Goal: Task Accomplishment & Management: Complete application form

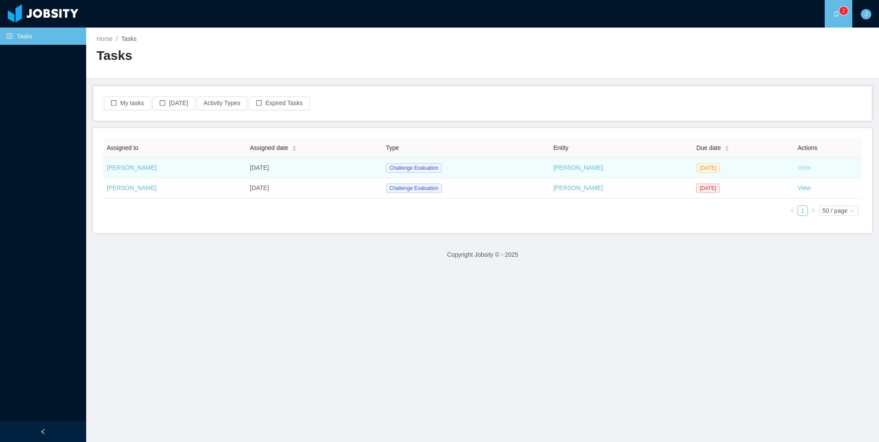
click at [799, 167] on link "View" at bounding box center [804, 167] width 13 height 7
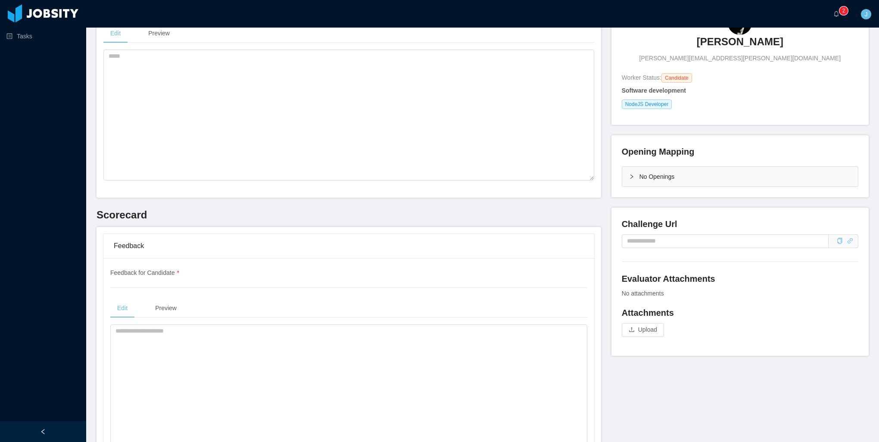
scroll to position [86, 0]
click at [635, 244] on input "text" at bounding box center [725, 244] width 207 height 14
click at [652, 263] on div "Challenge Url" at bounding box center [740, 243] width 237 height 44
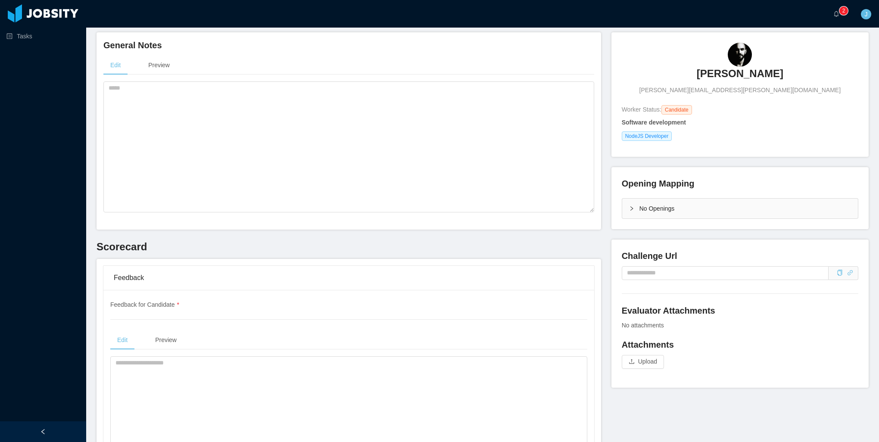
scroll to position [43, 0]
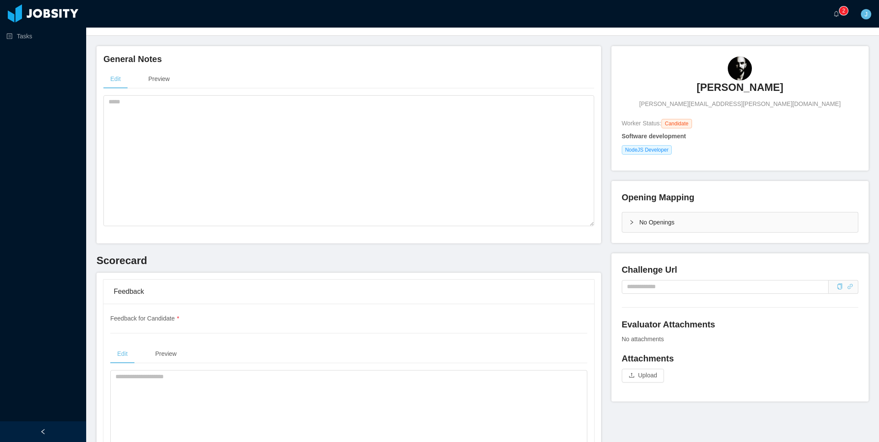
click at [697, 270] on h4 "Challenge Url" at bounding box center [740, 270] width 237 height 12
click at [677, 288] on input "text" at bounding box center [725, 287] width 207 height 14
click at [678, 300] on div "Challenge Url" at bounding box center [740, 286] width 237 height 44
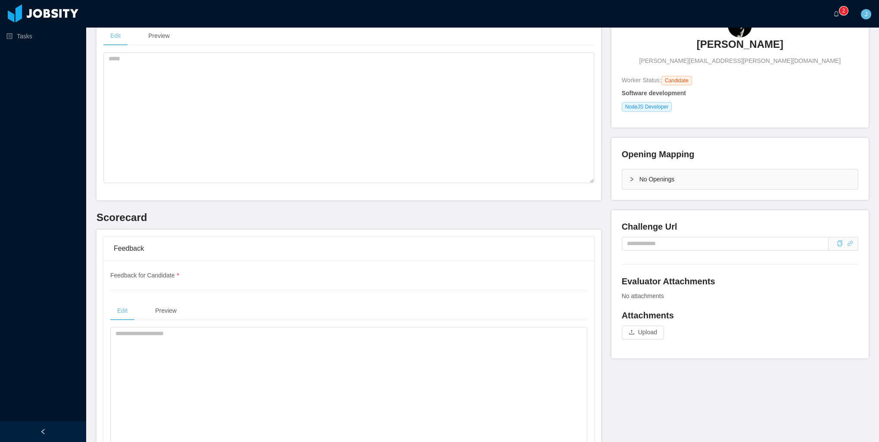
scroll to position [86, 0]
click at [648, 183] on div "No Openings" at bounding box center [741, 179] width 236 height 20
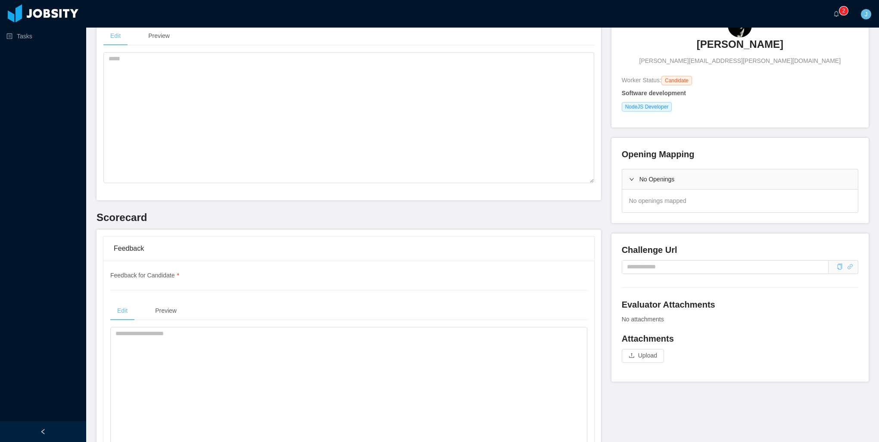
click at [629, 183] on div "No Openings" at bounding box center [741, 179] width 236 height 20
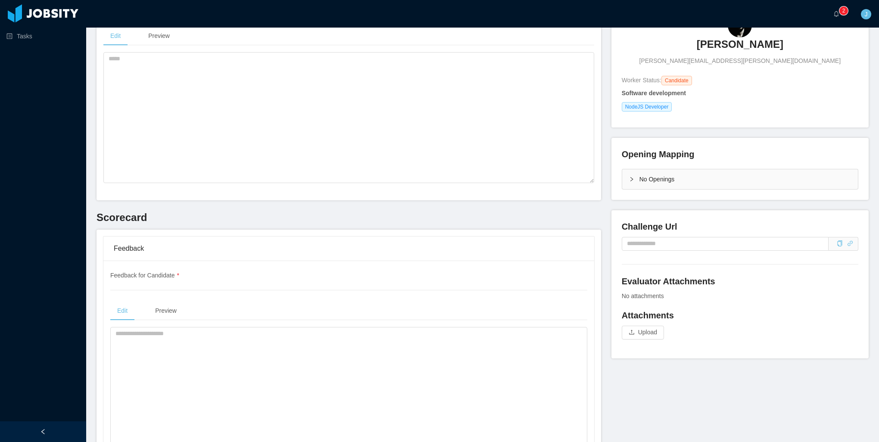
click at [668, 316] on h4 "Attachments" at bounding box center [740, 316] width 237 height 12
click at [643, 286] on h4 "Evaluator Attachments" at bounding box center [740, 281] width 237 height 12
click at [645, 311] on h4 "Attachments" at bounding box center [740, 316] width 237 height 12
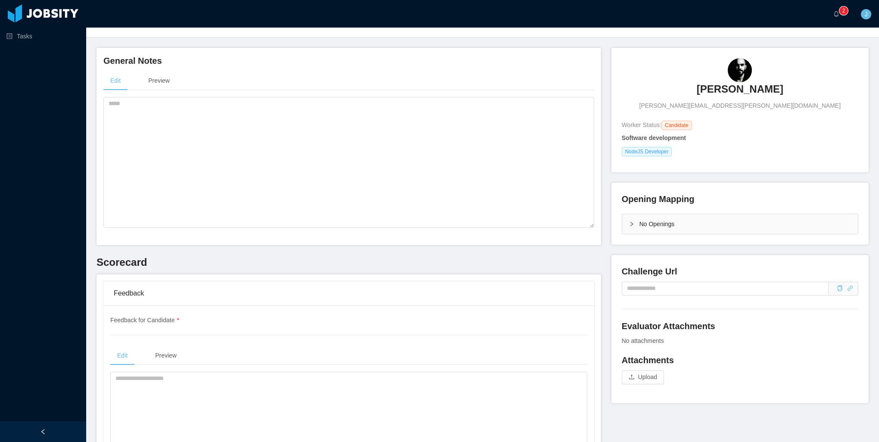
scroll to position [302, 0]
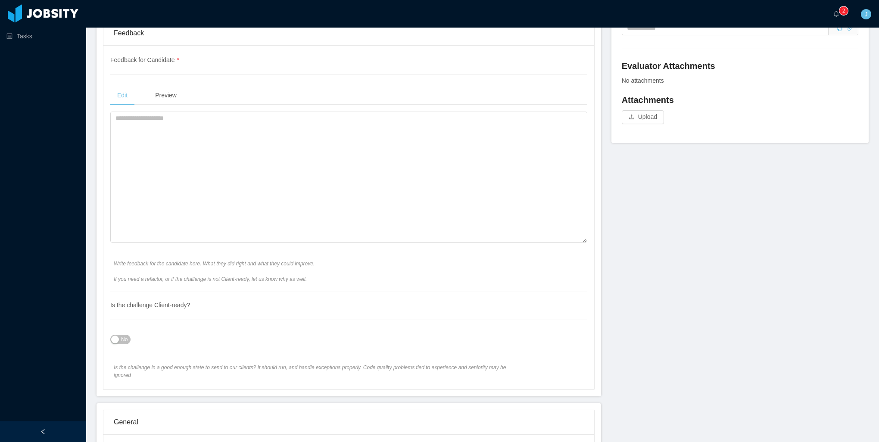
click at [635, 90] on div "Challenge Url Evaluator Attachments No attachments Attachments Upload" at bounding box center [740, 69] width 237 height 128
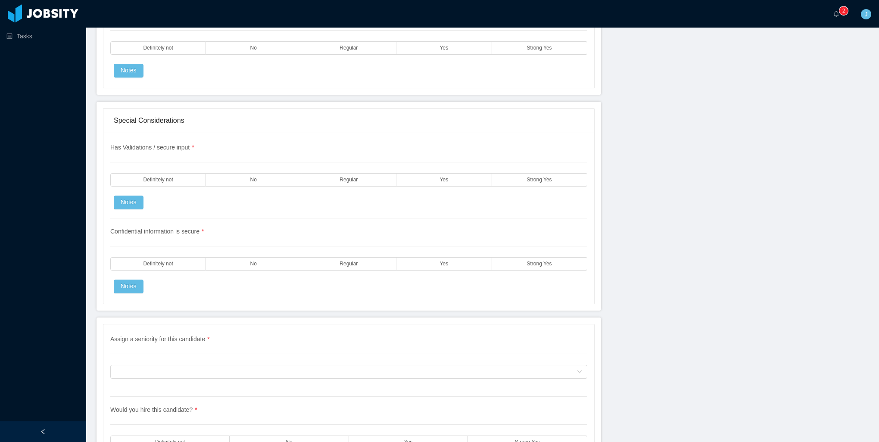
scroll to position [2285, 0]
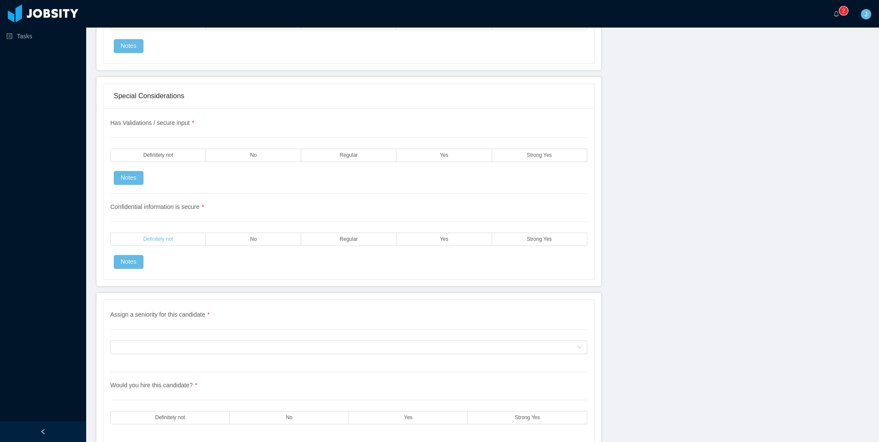
click at [156, 237] on span "Definitely not" at bounding box center [158, 240] width 30 height 6
click at [159, 149] on label "Definitely not" at bounding box center [158, 155] width 96 height 13
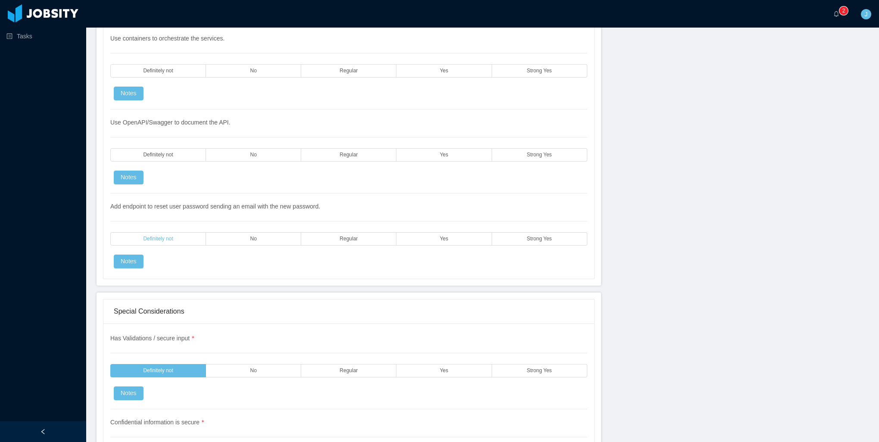
click at [163, 236] on span "Definitely not" at bounding box center [158, 239] width 30 height 6
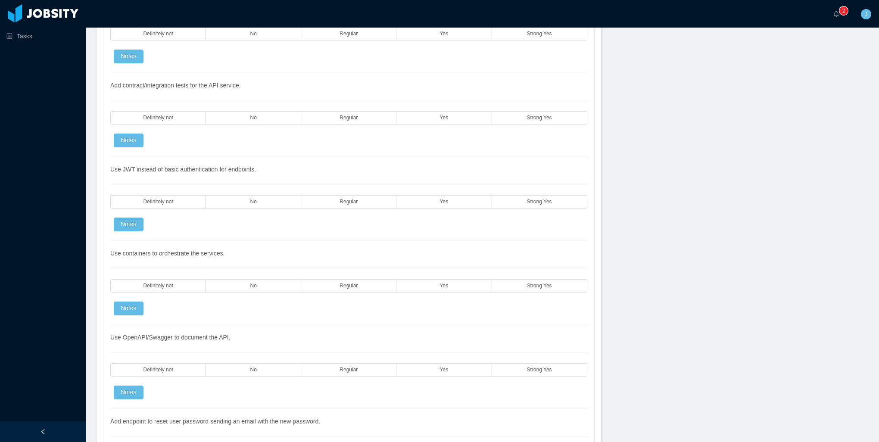
scroll to position [1854, 0]
click at [162, 350] on div "Use OpenAPI/Swagger to document the API. Definitely not No Regular Yes Strong Y…" at bounding box center [348, 367] width 477 height 84
drag, startPoint x: 169, startPoint y: 360, endPoint x: 169, endPoint y: 354, distance: 5.2
click at [169, 368] on span "Definitely not" at bounding box center [158, 371] width 30 height 6
click at [178, 280] on label "Definitely not" at bounding box center [158, 286] width 96 height 13
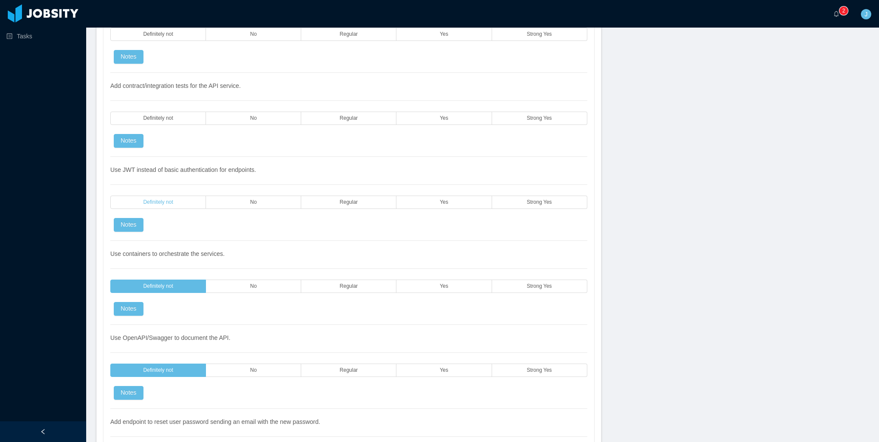
click at [178, 196] on label "Definitely not" at bounding box center [158, 202] width 96 height 13
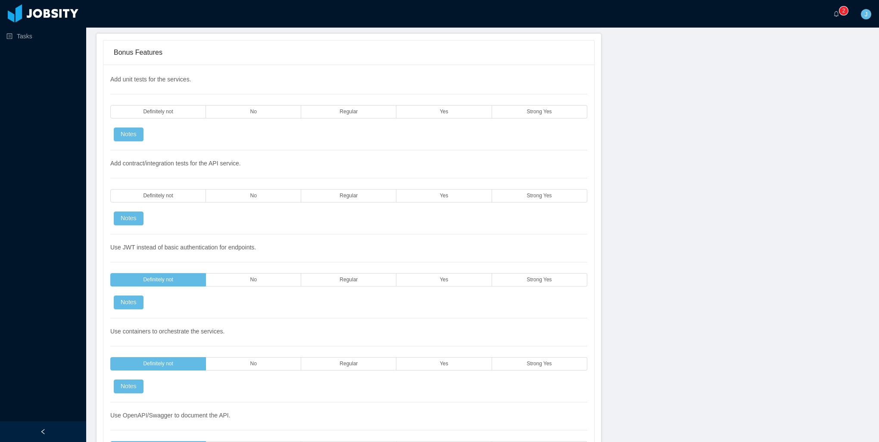
scroll to position [1768, 0]
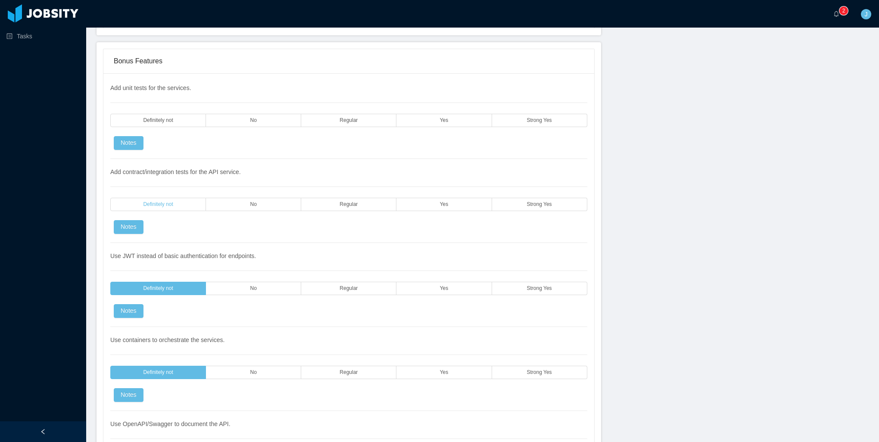
click at [167, 202] on span "Definitely not" at bounding box center [158, 205] width 30 height 6
click at [169, 122] on div "Add unit tests for the services. Definitely not No Regular Yes Strong Yes Notes" at bounding box center [348, 121] width 477 height 75
click at [168, 118] on span "Definitely not" at bounding box center [158, 121] width 30 height 6
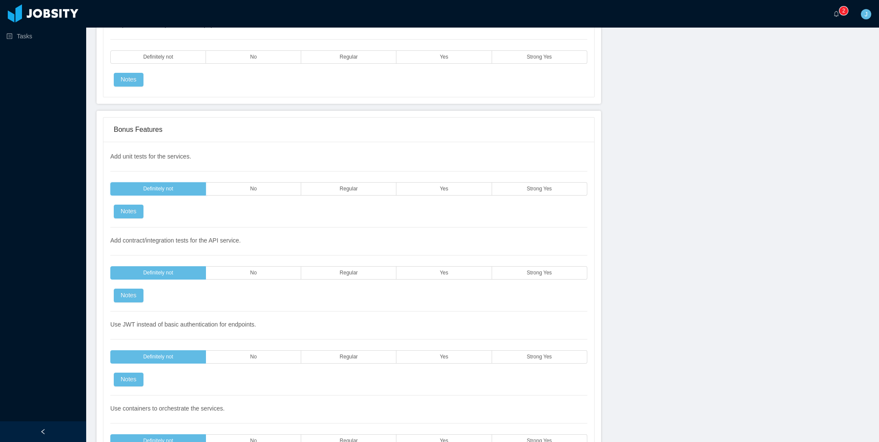
scroll to position [1509, 0]
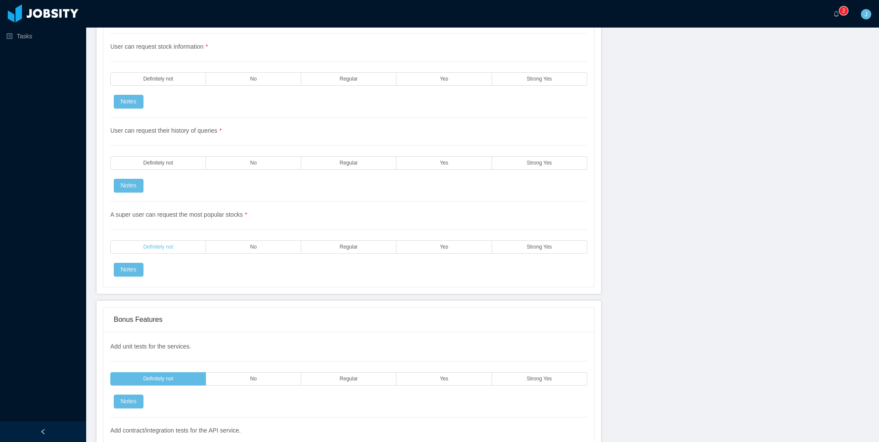
click at [177, 241] on label "Definitely not" at bounding box center [158, 247] width 96 height 13
click at [167, 159] on div "User can request their history of queries * Definitely not No Regular Yes Stron…" at bounding box center [348, 160] width 477 height 84
click at [167, 160] on span "Definitely not" at bounding box center [158, 163] width 30 height 6
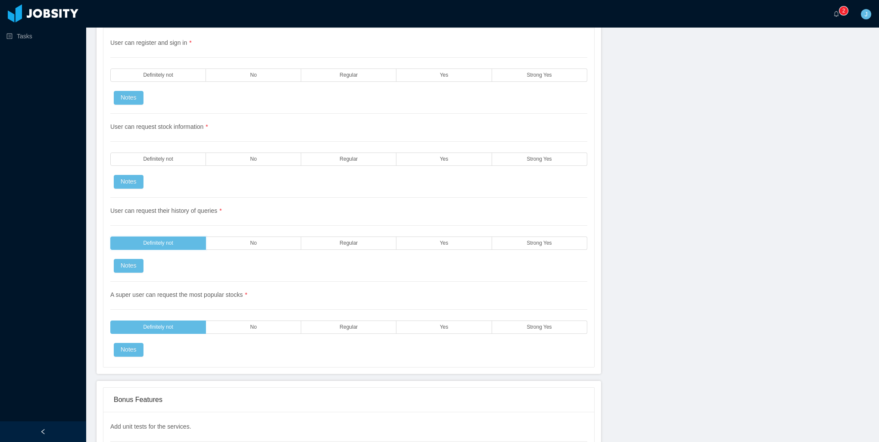
scroll to position [1207, 0]
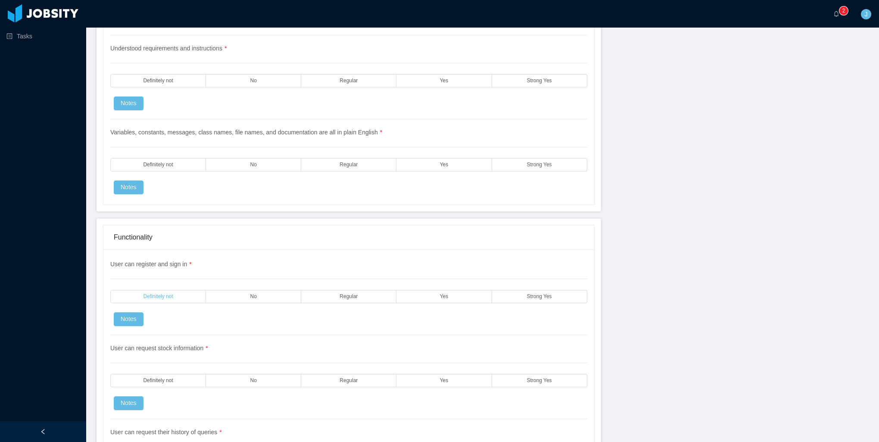
click at [157, 294] on span "Definitely not" at bounding box center [158, 297] width 30 height 6
click at [158, 378] on span "Definitely not" at bounding box center [158, 381] width 30 height 6
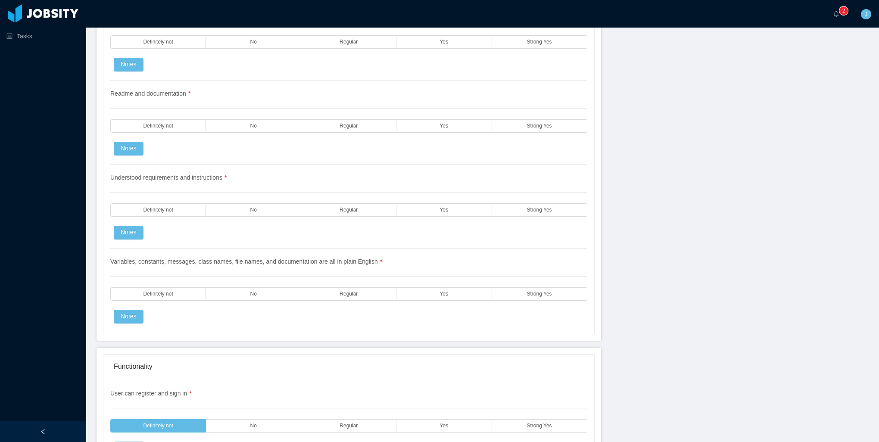
drag, startPoint x: 166, startPoint y: 285, endPoint x: 165, endPoint y: 227, distance: 57.8
click at [166, 291] on span "Definitely not" at bounding box center [158, 294] width 30 height 6
click at [163, 207] on span "Definitely not" at bounding box center [158, 210] width 30 height 6
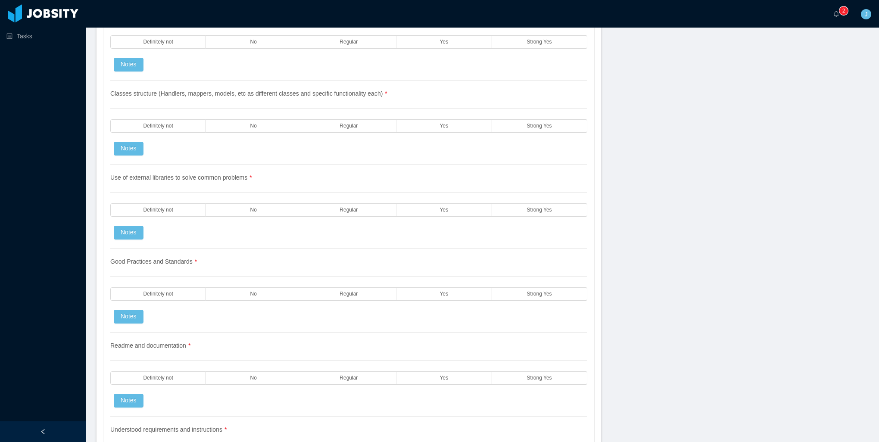
scroll to position [819, 0]
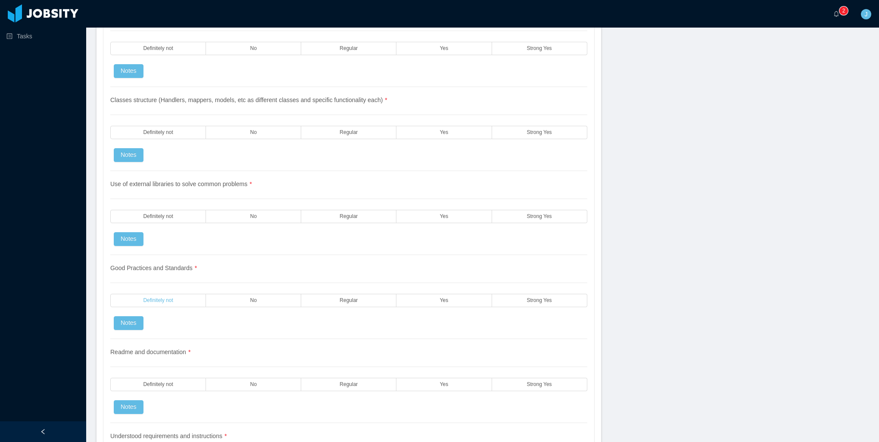
click at [160, 298] on span "Definitely not" at bounding box center [158, 301] width 30 height 6
click at [157, 214] on span "Definitely not" at bounding box center [158, 217] width 30 height 6
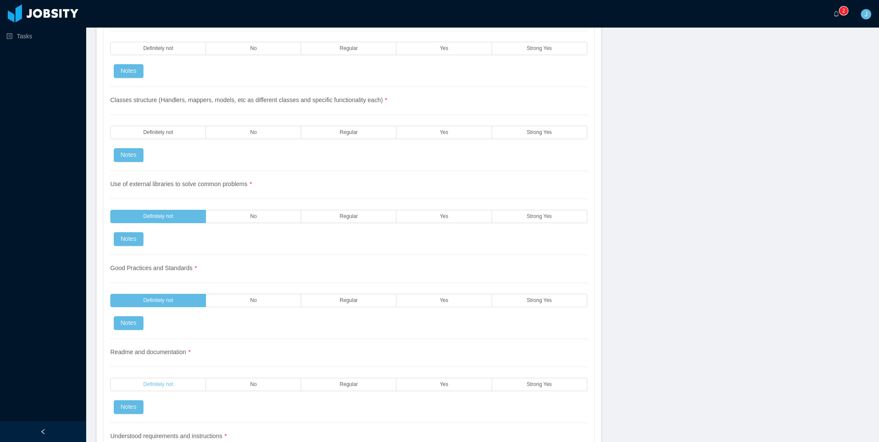
click at [164, 378] on label "Definitely not" at bounding box center [158, 384] width 96 height 13
click at [160, 129] on label "Definitely not" at bounding box center [158, 132] width 96 height 13
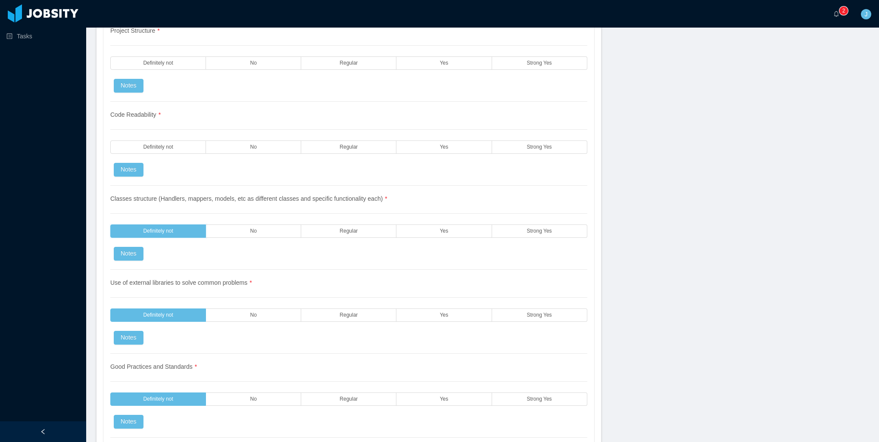
scroll to position [560, 0]
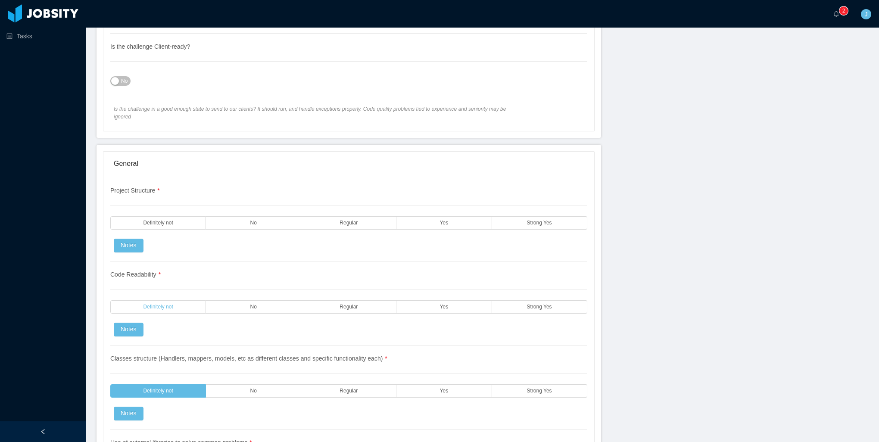
click at [163, 300] on label "Definitely not" at bounding box center [158, 306] width 96 height 13
click at [153, 220] on span "Definitely not" at bounding box center [158, 223] width 30 height 6
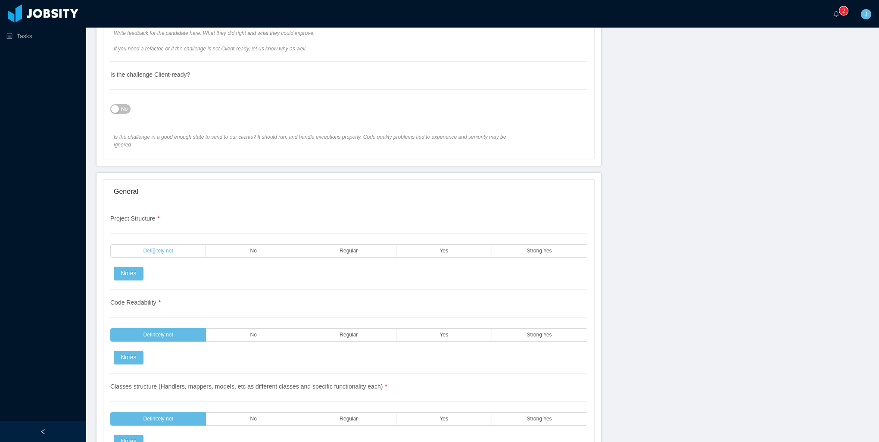
scroll to position [431, 0]
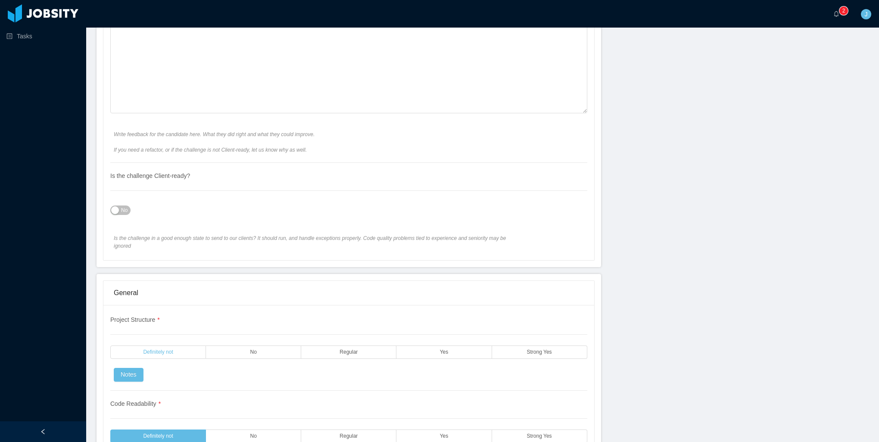
click at [177, 346] on label "Definitely not" at bounding box center [158, 352] width 96 height 13
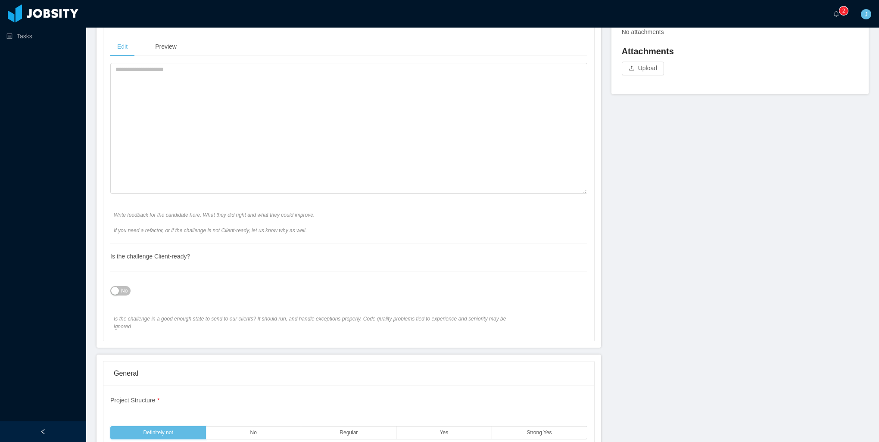
scroll to position [345, 0]
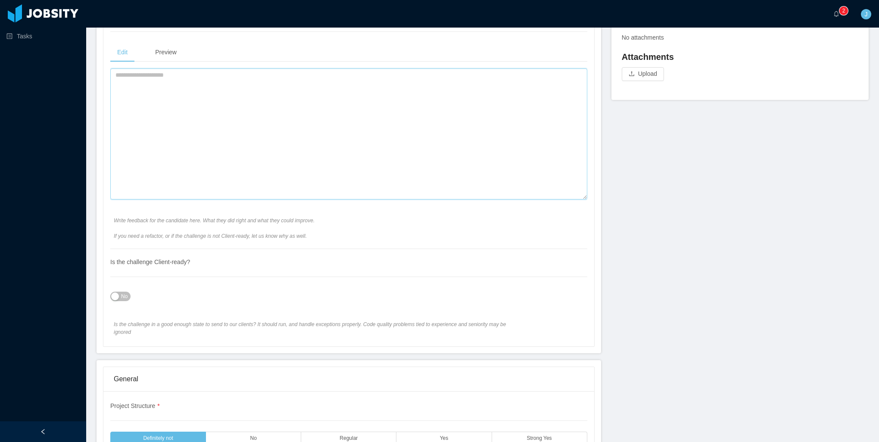
click at [210, 151] on textarea at bounding box center [348, 134] width 477 height 131
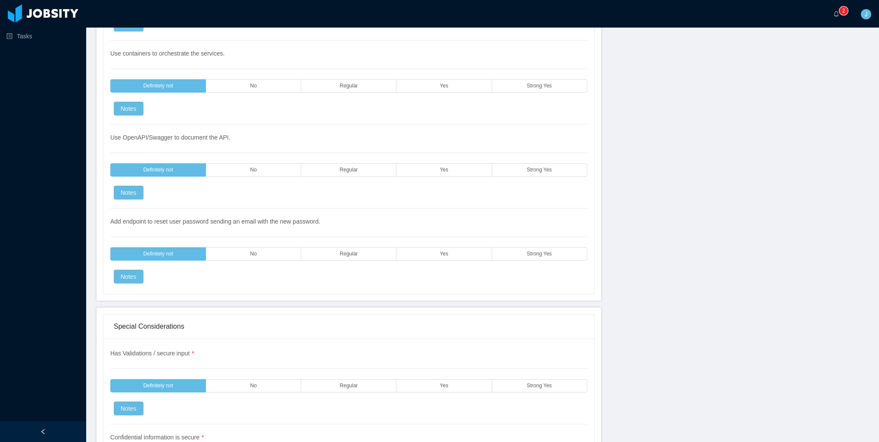
scroll to position [2318, 0]
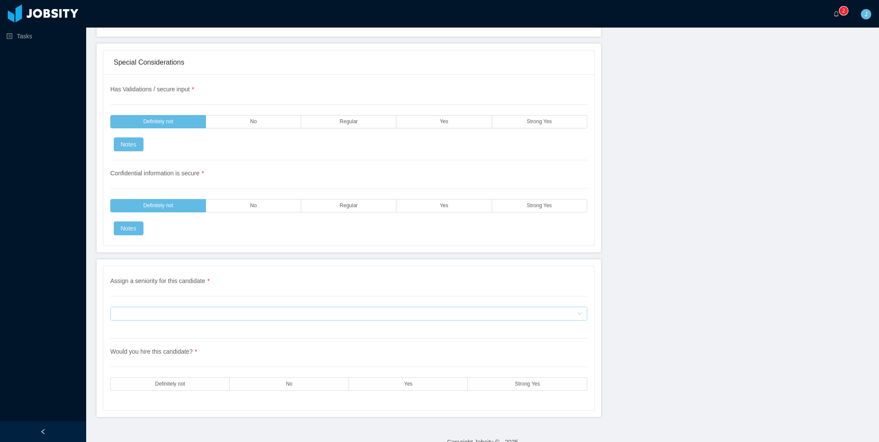
type textarea "**********"
click at [205, 307] on div "Assign a seniority for this candidate" at bounding box center [346, 313] width 461 height 13
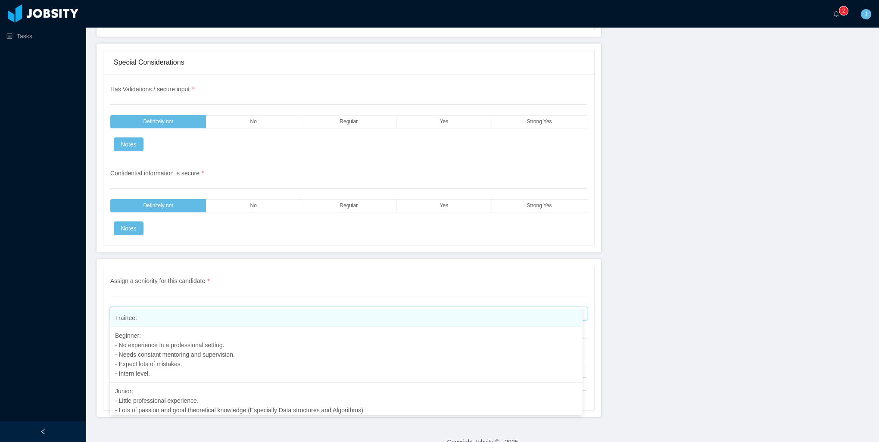
click at [166, 321] on li "Trainee:" at bounding box center [346, 319] width 473 height 18
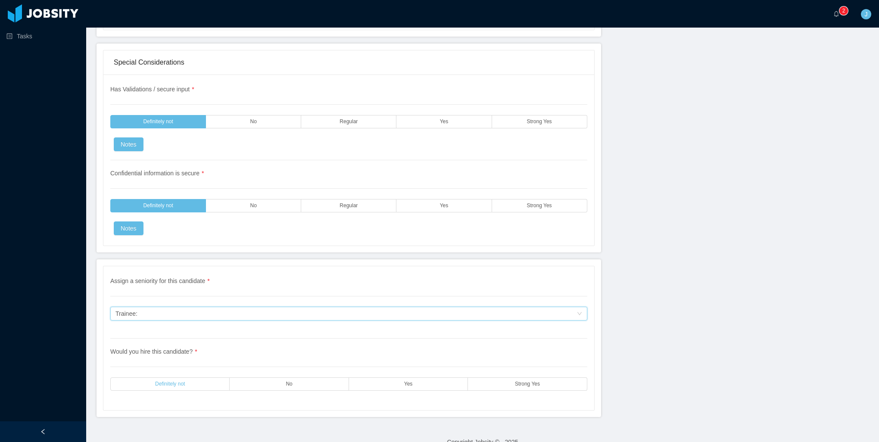
click at [167, 378] on label "Definitely not" at bounding box center [169, 384] width 119 height 13
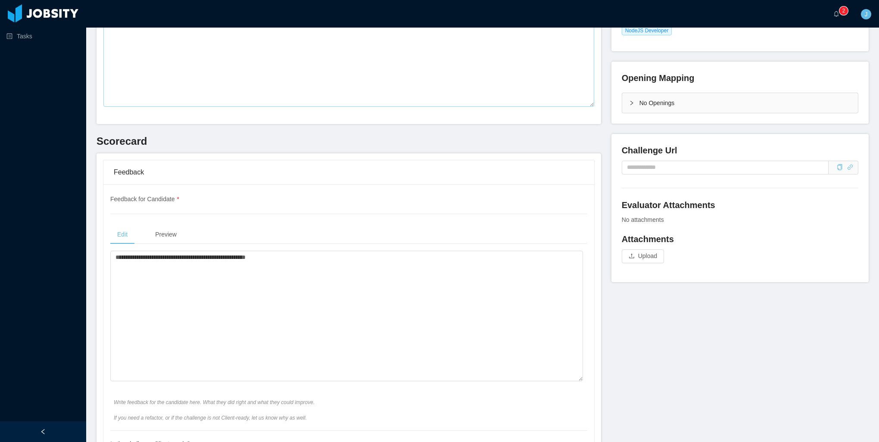
scroll to position [0, 0]
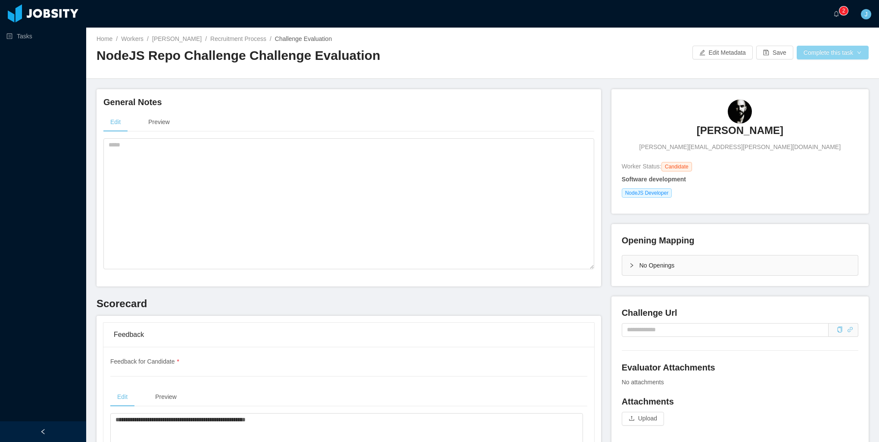
click at [817, 56] on button "Complete this task" at bounding box center [833, 53] width 72 height 14
click at [807, 74] on button "Save Evaluation" at bounding box center [827, 72] width 67 height 14
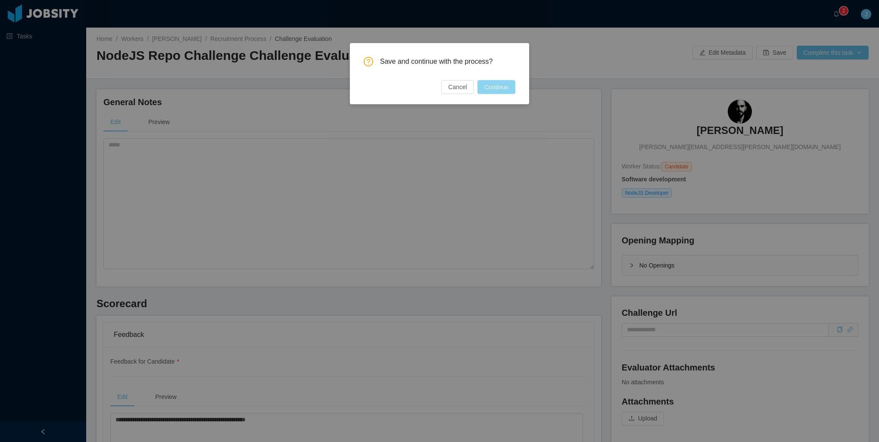
click at [493, 89] on button "Continue" at bounding box center [497, 87] width 38 height 14
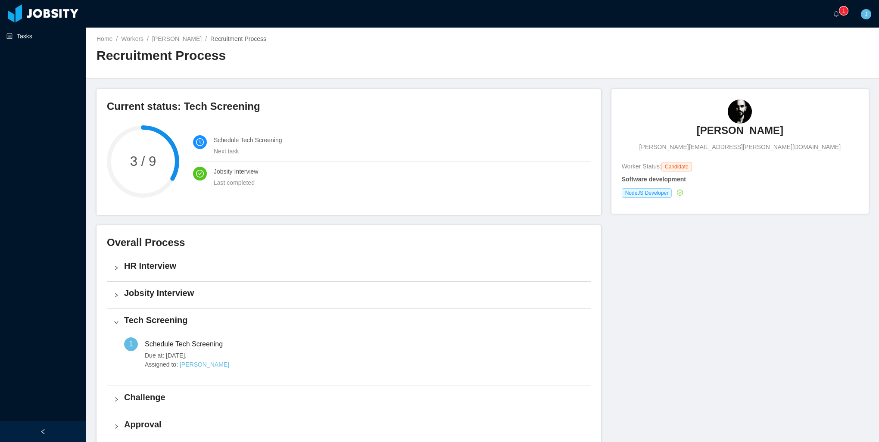
click at [31, 33] on link "Tasks" at bounding box center [42, 36] width 73 height 17
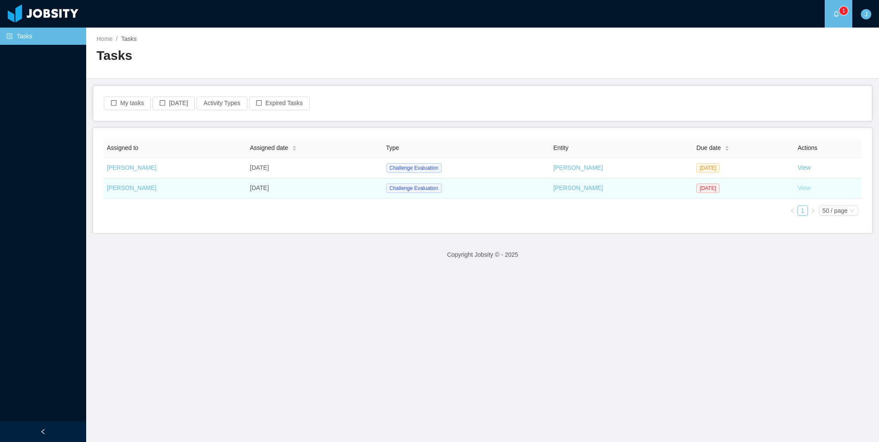
click at [798, 189] on link "View" at bounding box center [804, 188] width 13 height 7
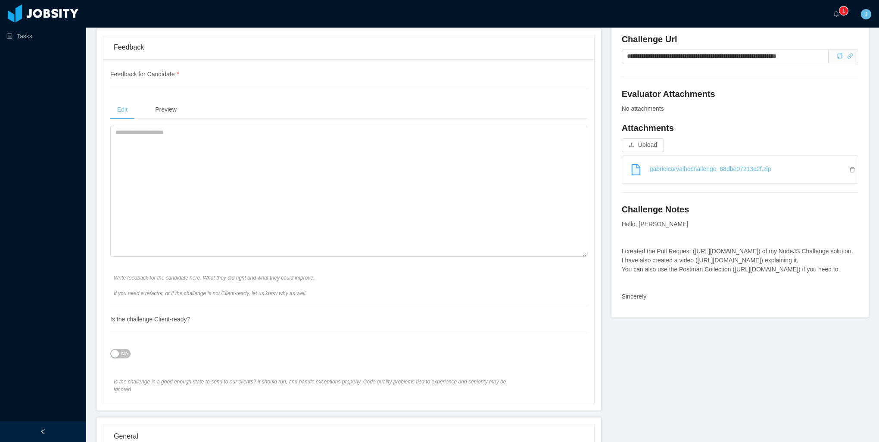
scroll to position [302, 0]
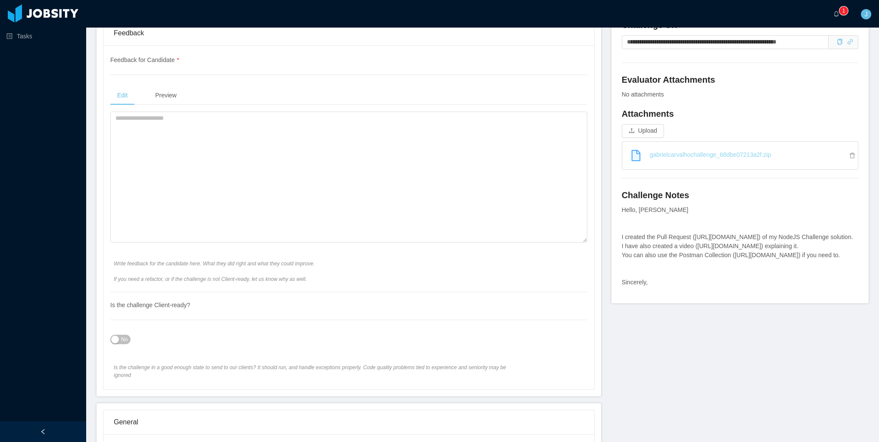
click at [714, 154] on link "gabrielcarvalhochallenge_68dbe07213a2f.zip" at bounding box center [743, 154] width 229 height 19
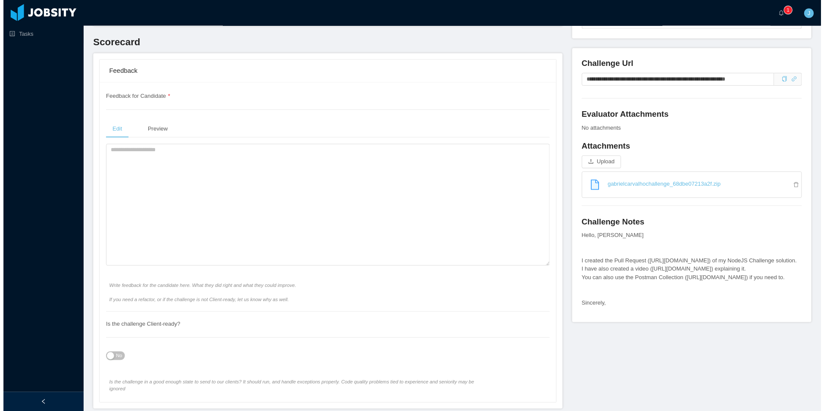
scroll to position [259, 0]
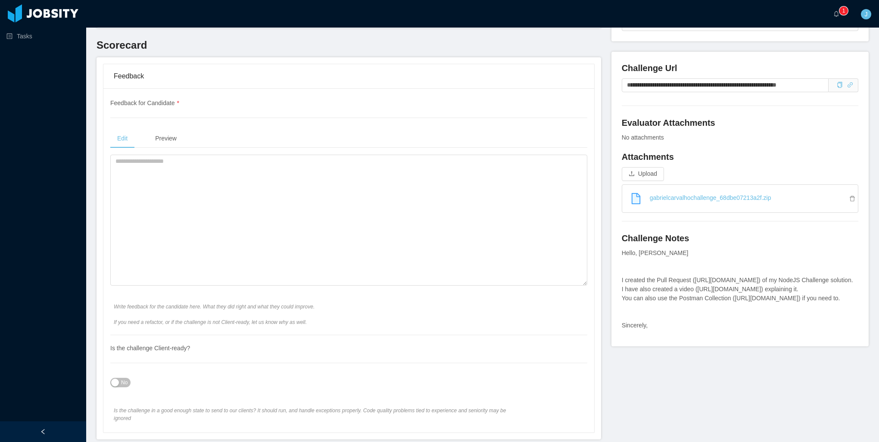
click at [758, 315] on div "Hello, [PERSON_NAME] I created the Pull Request ([URL][DOMAIN_NAME]) of my Node…" at bounding box center [740, 289] width 237 height 81
drag, startPoint x: 768, startPoint y: 298, endPoint x: 693, endPoint y: 297, distance: 75.0
click at [692, 297] on div "Hello, [PERSON_NAME] I created the Pull Request ([URL][DOMAIN_NAME]) of my Node…" at bounding box center [740, 289] width 237 height 81
copy div "[URL][DOMAIN_NAME]"
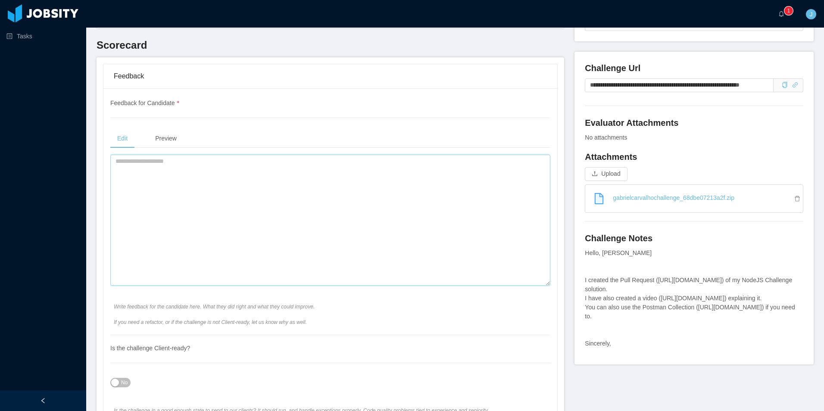
click at [342, 191] on textarea at bounding box center [330, 220] width 440 height 131
type textarea "*"
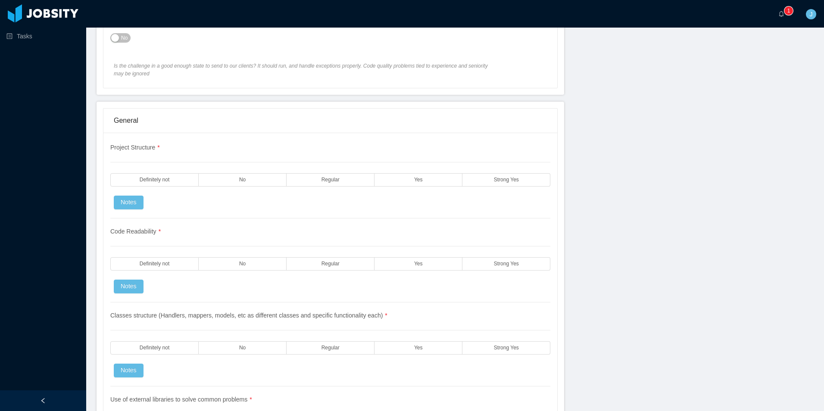
type textarea "**********"
click at [400, 181] on label "Yes" at bounding box center [419, 179] width 88 height 13
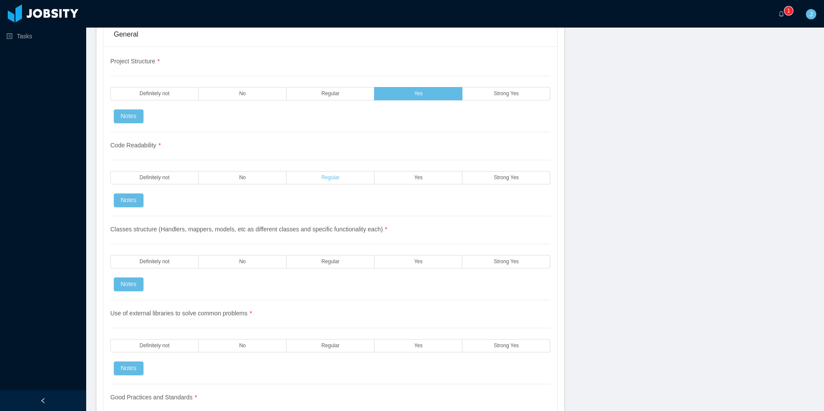
click at [340, 176] on label "Regular" at bounding box center [331, 177] width 88 height 13
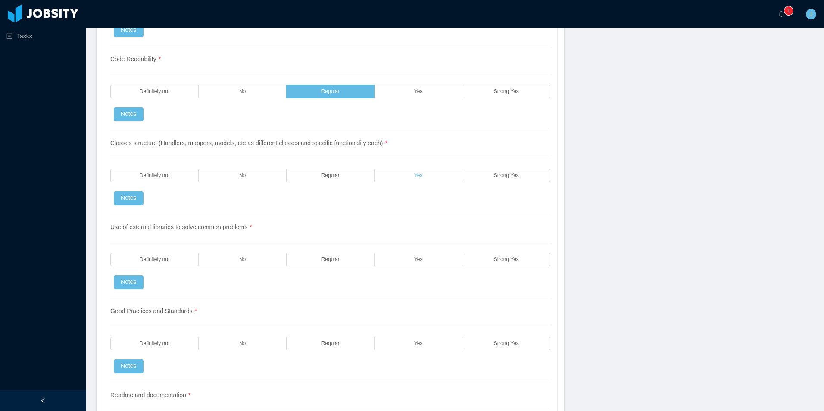
click at [390, 177] on label "Yes" at bounding box center [419, 175] width 88 height 13
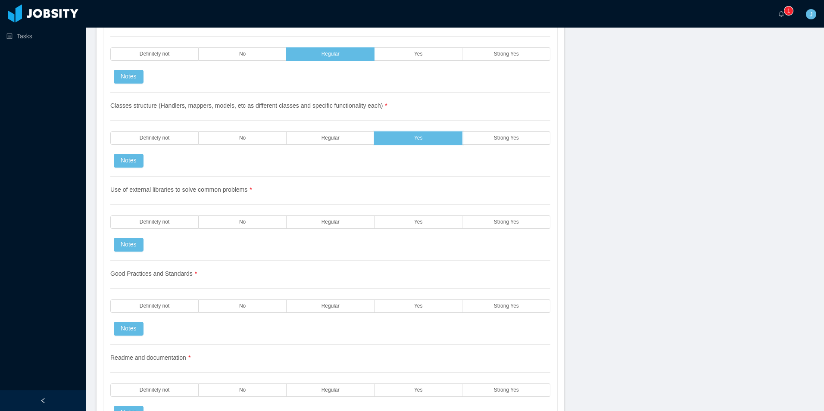
scroll to position [819, 0]
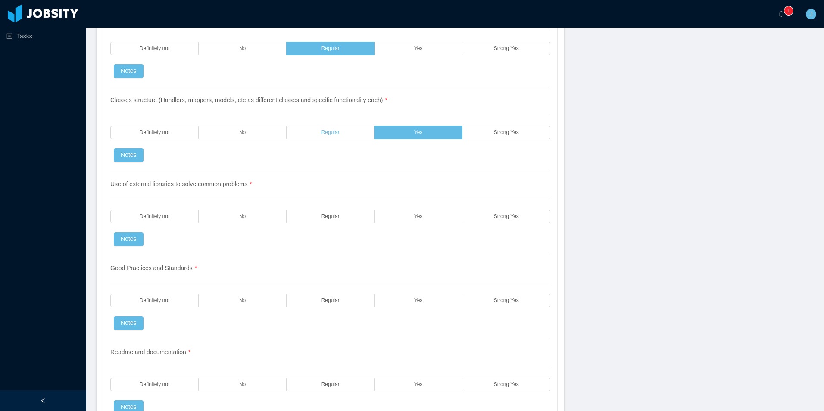
click at [341, 131] on label "Regular" at bounding box center [331, 132] width 88 height 13
click at [430, 215] on label "Yes" at bounding box center [419, 216] width 88 height 13
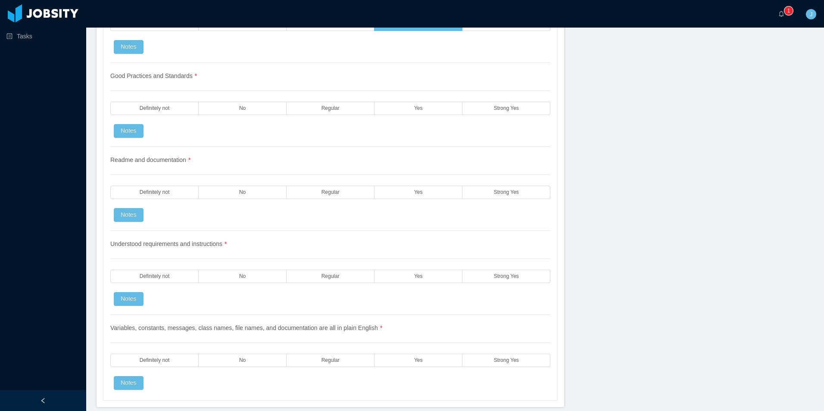
scroll to position [992, 0]
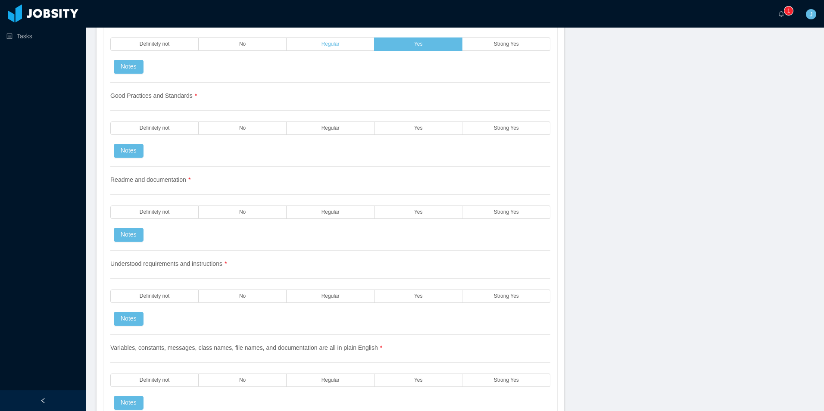
click at [346, 44] on label "Regular" at bounding box center [331, 44] width 88 height 13
click at [328, 132] on label "Regular" at bounding box center [331, 128] width 88 height 13
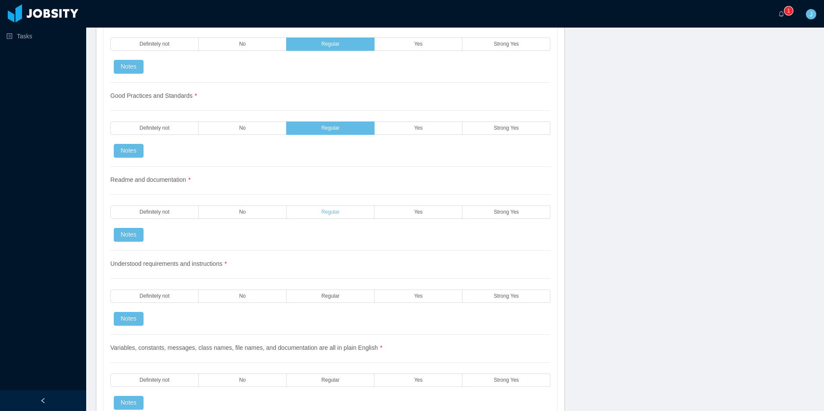
click at [316, 214] on label "Regular" at bounding box center [331, 212] width 88 height 13
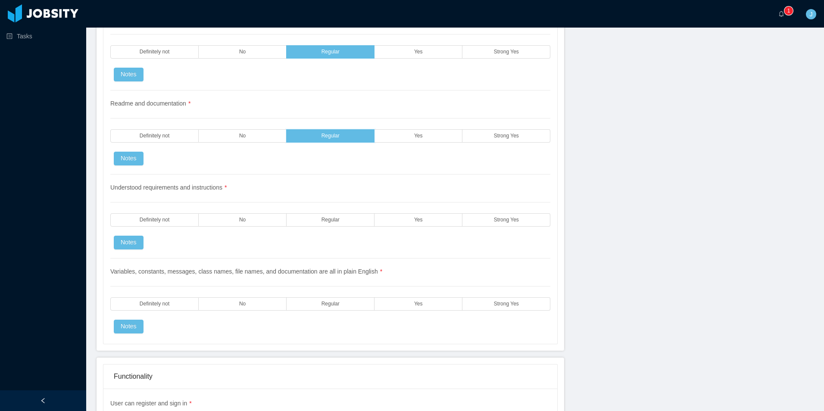
scroll to position [1078, 0]
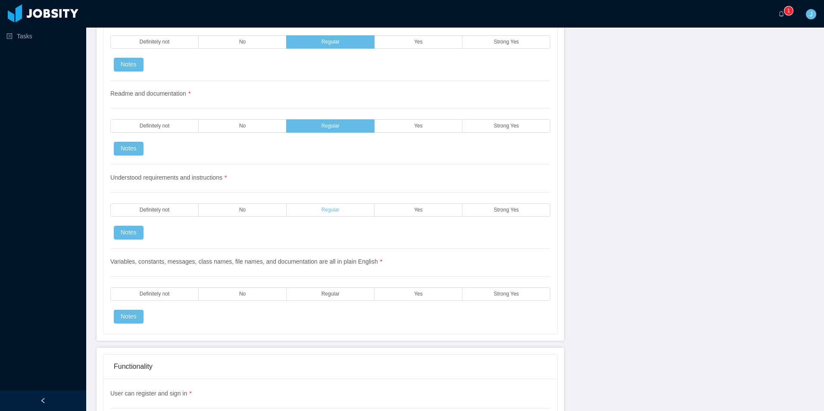
click at [328, 216] on label "Regular" at bounding box center [331, 209] width 88 height 13
click at [501, 291] on span "Strong Yes" at bounding box center [506, 294] width 25 height 6
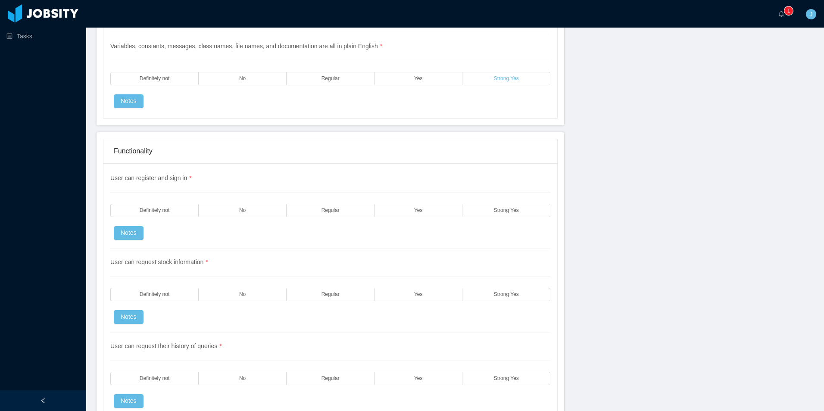
click at [505, 81] on span "Strong Yes" at bounding box center [506, 79] width 25 height 6
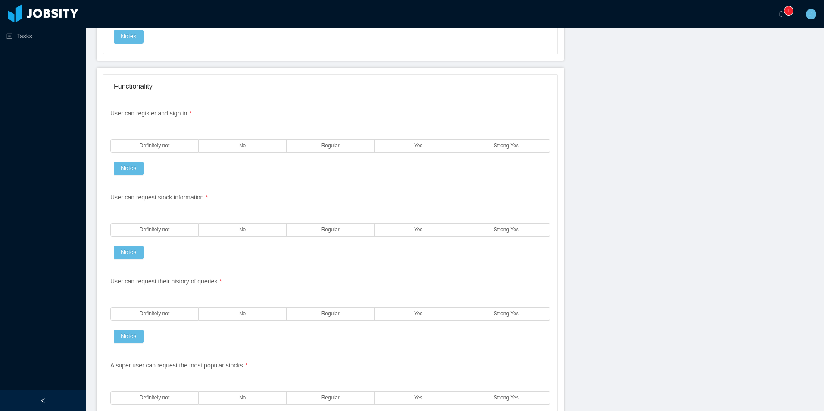
scroll to position [1423, 0]
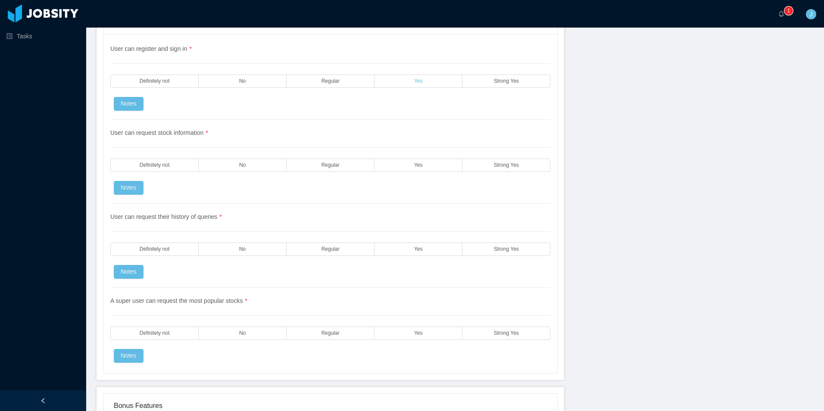
click at [407, 85] on label "Yes" at bounding box center [419, 81] width 88 height 13
click at [382, 181] on div "User can request stock information * Definitely not No Regular Yes Strong Yes N…" at bounding box center [330, 162] width 440 height 84
click at [393, 166] on label "Yes" at bounding box center [419, 165] width 88 height 13
click at [394, 249] on label "Yes" at bounding box center [419, 249] width 88 height 13
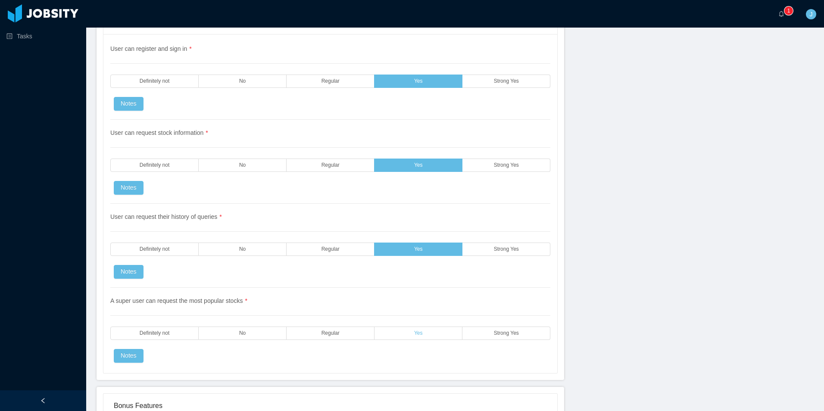
click at [410, 327] on label "Yes" at bounding box center [419, 333] width 88 height 13
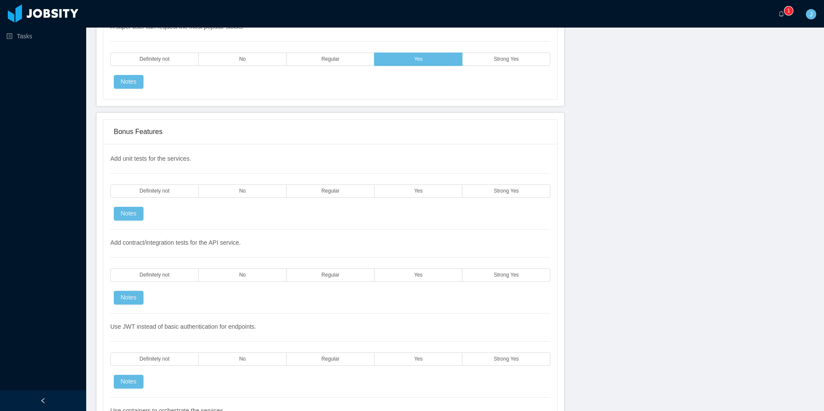
scroll to position [1725, 0]
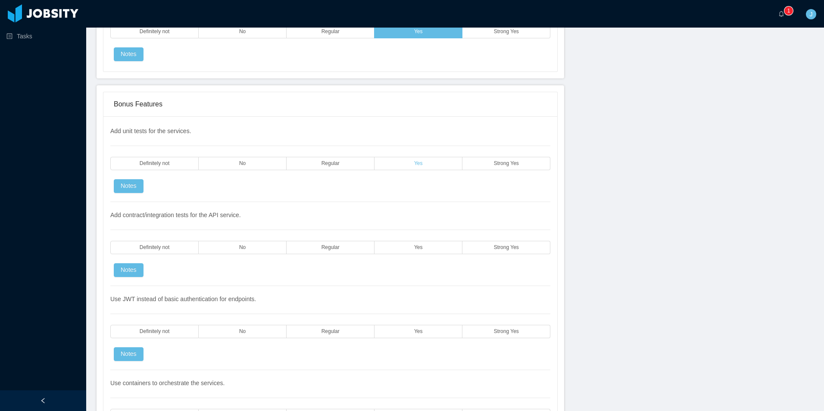
click at [382, 167] on label "Yes" at bounding box center [419, 163] width 88 height 13
click at [336, 165] on span "Regular" at bounding box center [331, 164] width 18 height 6
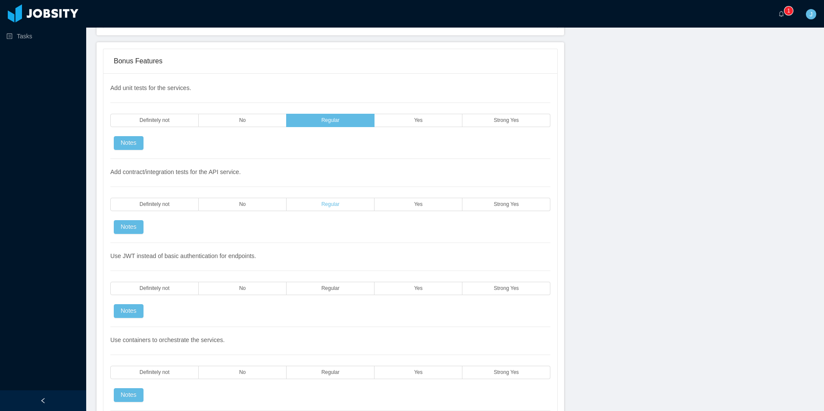
click at [343, 209] on label "Regular" at bounding box center [331, 204] width 88 height 13
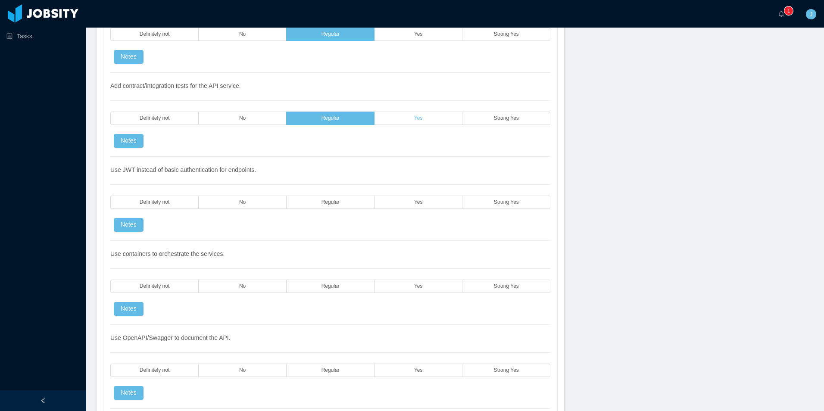
click at [410, 115] on label "Yes" at bounding box center [419, 118] width 88 height 13
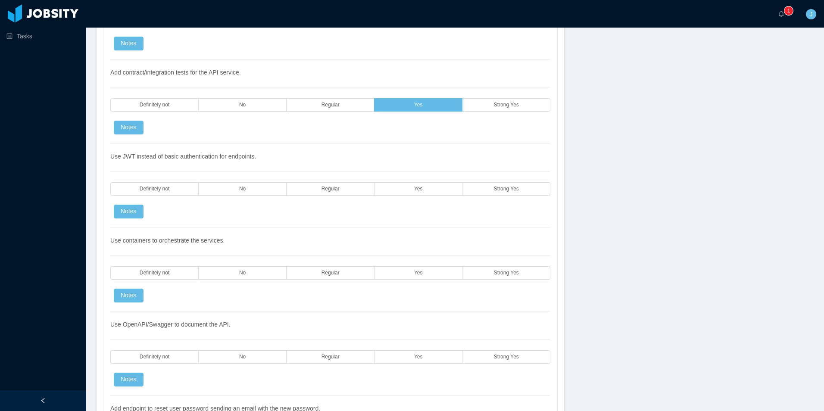
scroll to position [1897, 0]
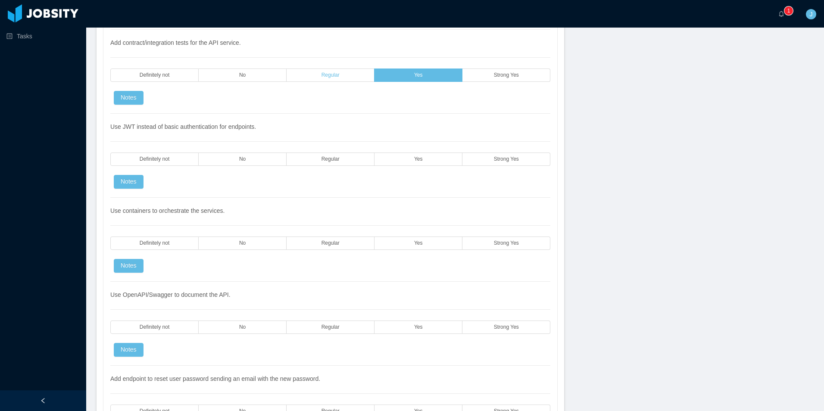
click at [344, 77] on label "Regular" at bounding box center [331, 75] width 88 height 13
click at [421, 158] on label "Yes" at bounding box center [419, 159] width 88 height 13
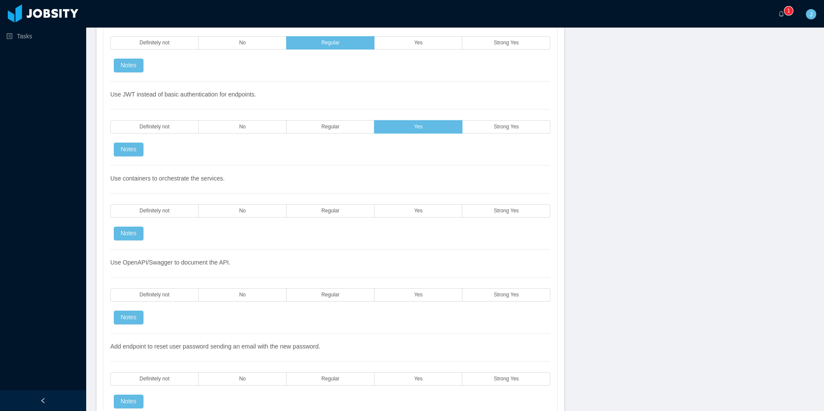
scroll to position [2026, 0]
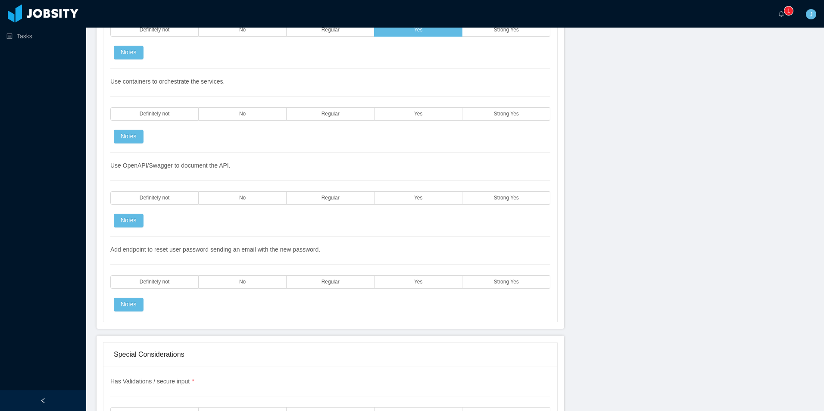
drag, startPoint x: 403, startPoint y: 114, endPoint x: 404, endPoint y: 122, distance: 7.3
click at [403, 114] on label "Yes" at bounding box center [419, 113] width 88 height 13
click at [407, 191] on div "Use OpenAPI/Swagger to document the API. Definitely not No Regular Yes Strong Y…" at bounding box center [330, 195] width 440 height 84
click at [407, 199] on label "Yes" at bounding box center [419, 197] width 88 height 13
click at [416, 285] on label "Yes" at bounding box center [419, 281] width 88 height 13
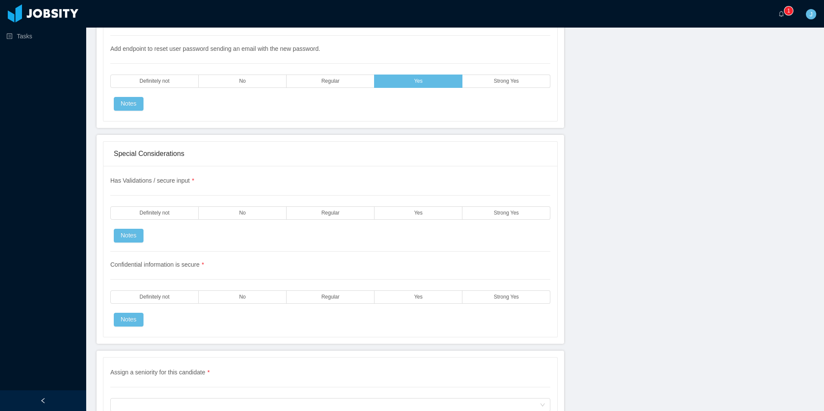
scroll to position [2328, 0]
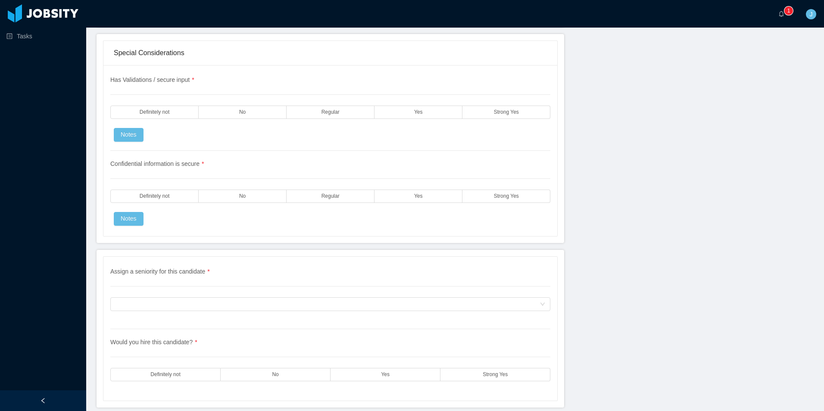
drag, startPoint x: 382, startPoint y: 112, endPoint x: 369, endPoint y: 188, distance: 76.5
click at [382, 112] on label "Yes" at bounding box center [419, 112] width 88 height 13
click at [381, 200] on label "Yes" at bounding box center [419, 196] width 88 height 13
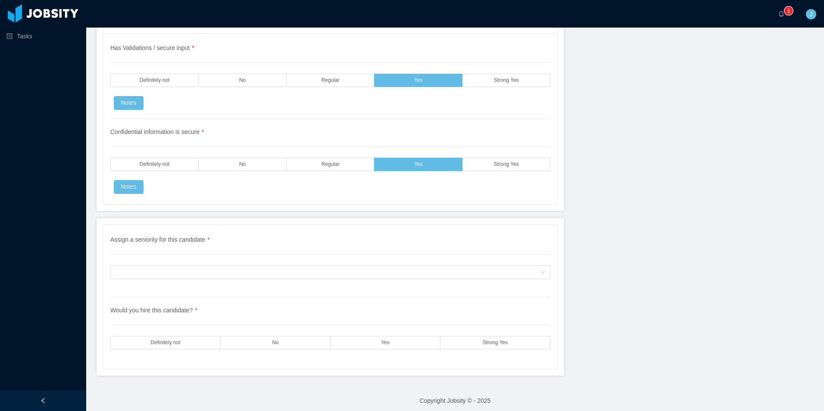
scroll to position [2365, 0]
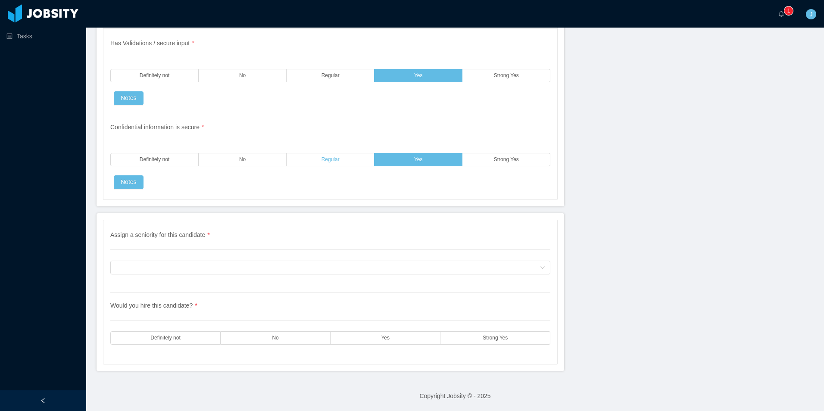
click at [310, 161] on label "Regular" at bounding box center [331, 159] width 88 height 13
click at [189, 268] on div "Assign a seniority for this candidate" at bounding box center [328, 267] width 424 height 13
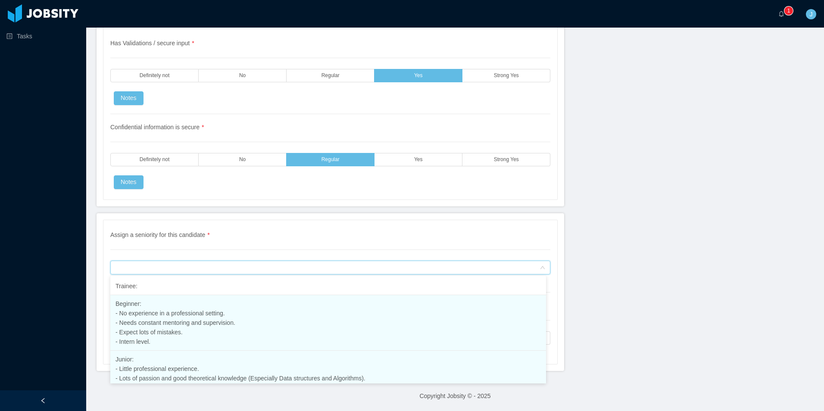
scroll to position [23, 0]
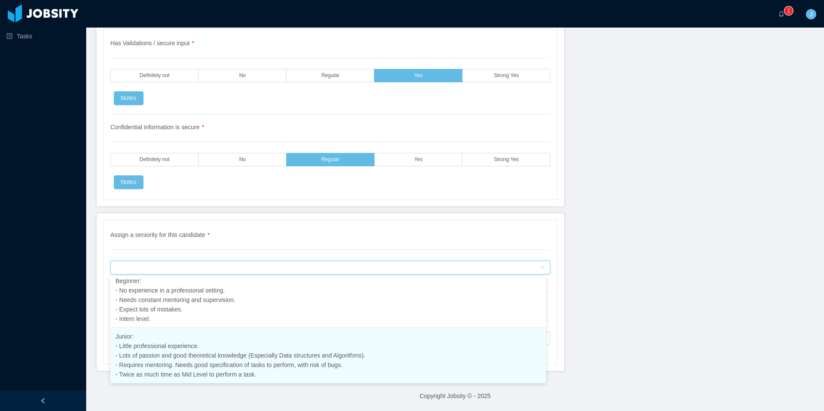
click at [161, 352] on span "Junior: - Little professional experience. - Lots of passion and good theoretica…" at bounding box center [241, 355] width 250 height 45
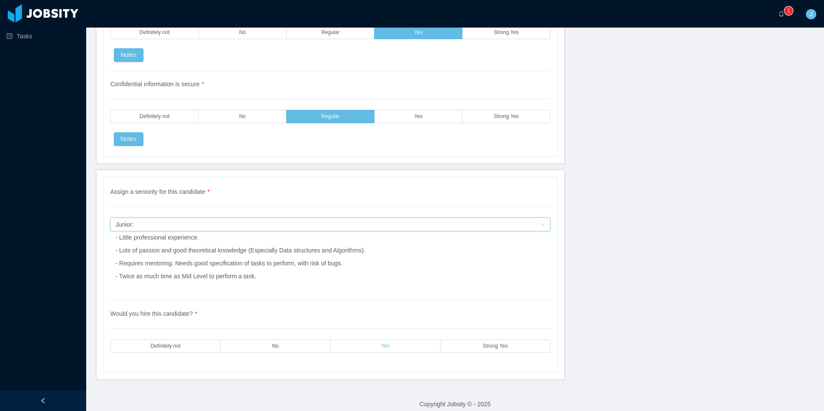
click at [352, 346] on label "Yes" at bounding box center [386, 346] width 110 height 13
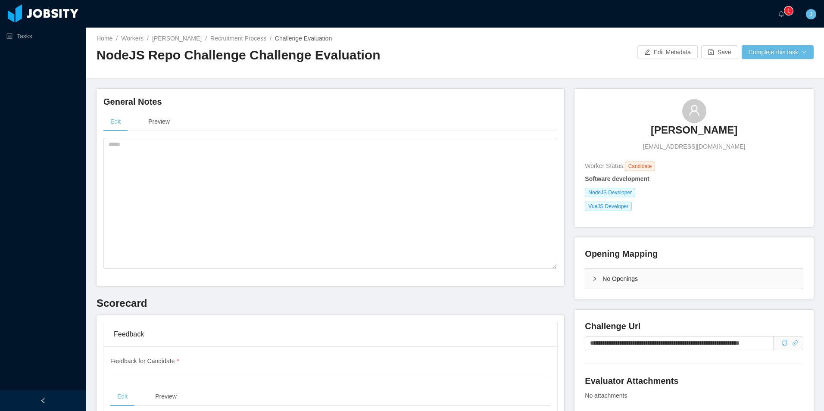
scroll to position [0, 0]
click at [764, 52] on button "Complete this task" at bounding box center [778, 53] width 72 height 14
click at [761, 72] on button "Save Evaluation" at bounding box center [772, 72] width 67 height 14
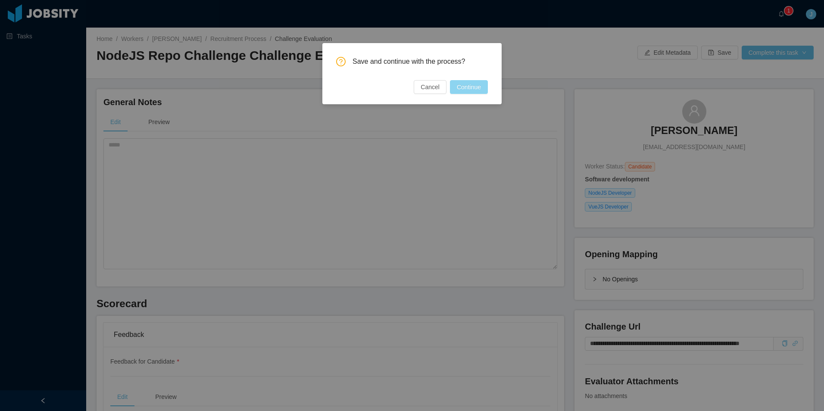
click at [475, 89] on button "Continue" at bounding box center [469, 87] width 38 height 14
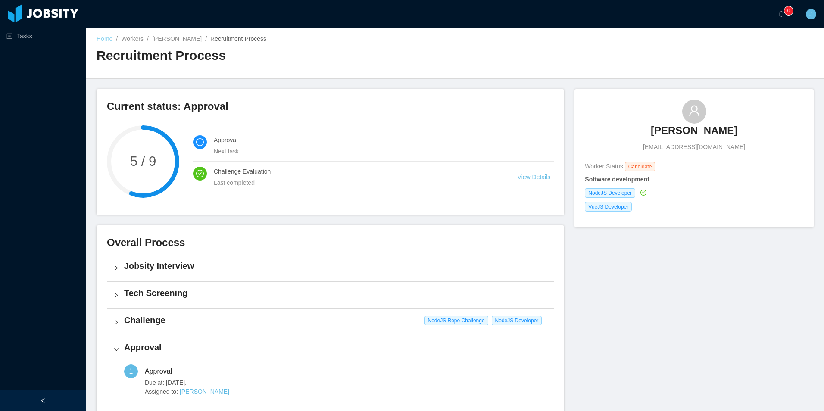
click at [105, 40] on link "Home" at bounding box center [105, 38] width 16 height 7
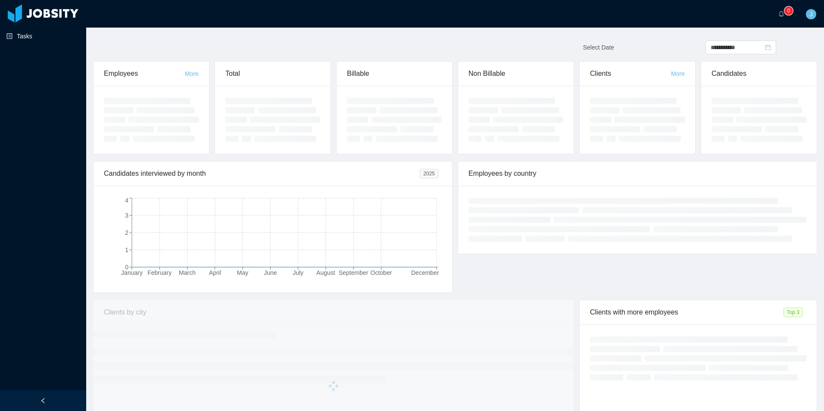
click at [25, 35] on link "Tasks" at bounding box center [42, 36] width 73 height 17
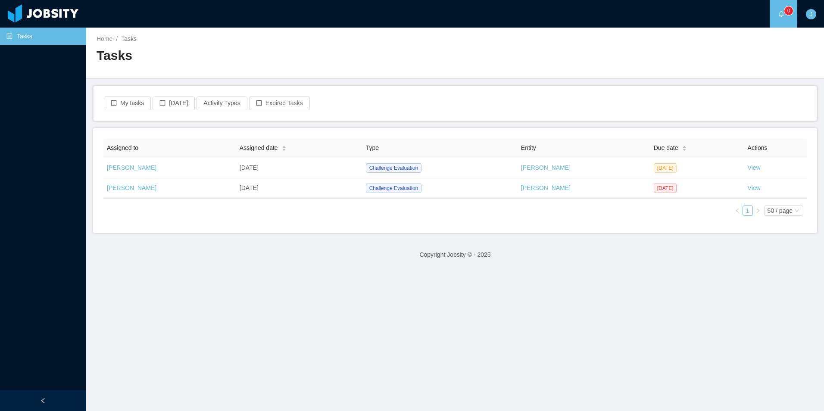
click at [406, 271] on main "Home / Tasks / Tasks My tasks [DATE] Activity Types Expired Tasks Assigned to A…" at bounding box center [455, 220] width 738 height 384
